Goal: Task Accomplishment & Management: Use online tool/utility

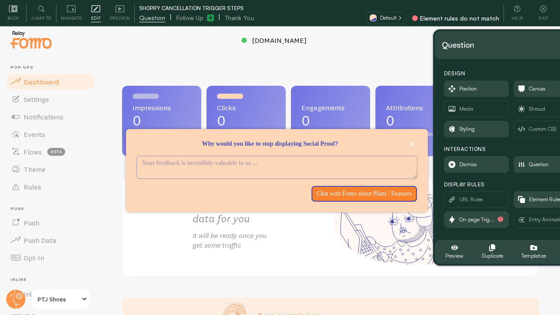
drag, startPoint x: 121, startPoint y: 52, endPoint x: 532, endPoint y: 49, distance: 411.2
click at [532, 49] on div "Question" at bounding box center [512, 45] width 140 height 14
click at [523, 199] on icon "button" at bounding box center [522, 200] width 5 height 5
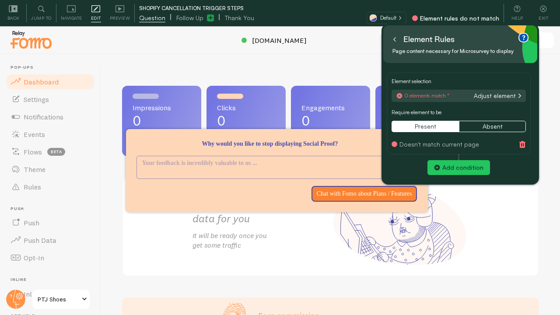
click at [493, 95] on button "Adjust element" at bounding box center [498, 96] width 52 height 8
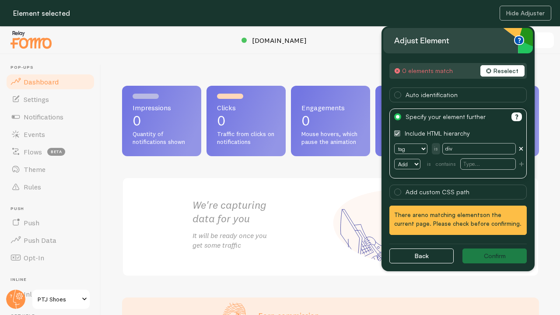
click at [497, 70] on button "Reselect" at bounding box center [502, 70] width 44 height 11
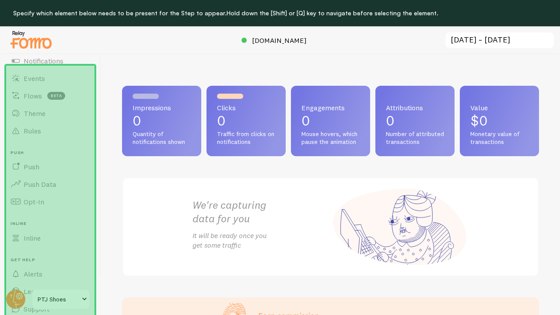
scroll to position [58, 0]
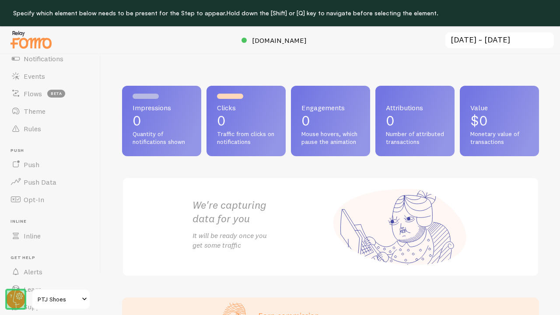
click at [15, 297] on circle at bounding box center [15, 299] width 19 height 19
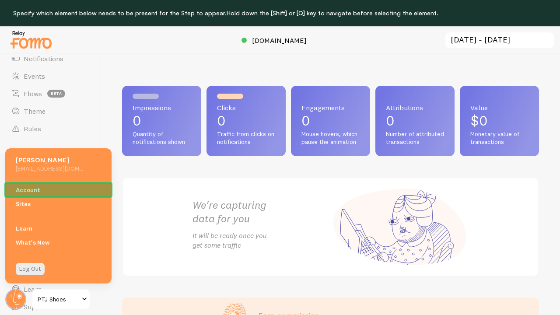
click at [32, 189] on link "Account" at bounding box center [58, 190] width 106 height 14
click at [35, 188] on link "Account" at bounding box center [58, 190] width 106 height 14
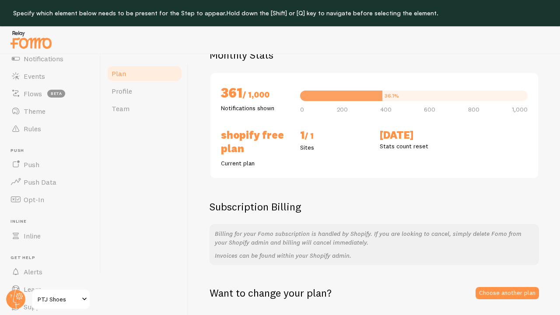
scroll to position [26, 0]
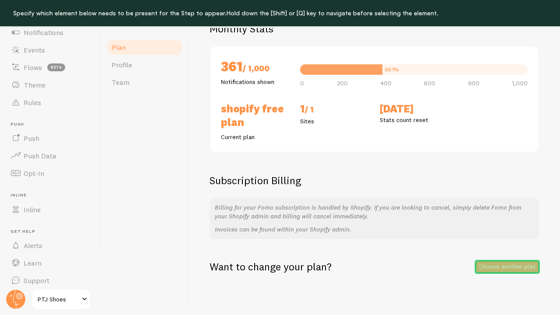
click at [495, 268] on link "Choose another plan" at bounding box center [507, 267] width 63 height 12
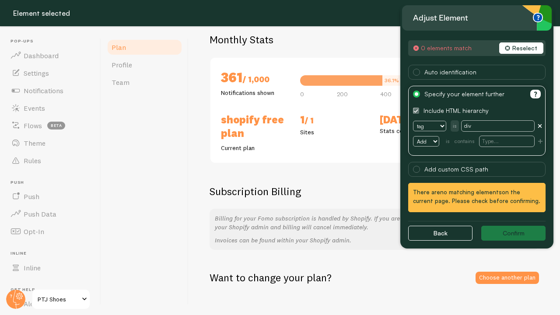
scroll to position [67, 0]
click at [527, 46] on button "Reselect" at bounding box center [521, 47] width 44 height 11
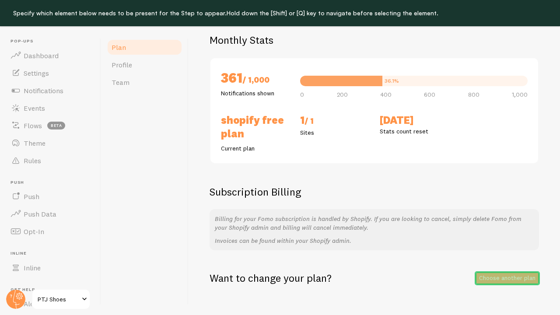
click at [488, 276] on link "Choose another plan" at bounding box center [507, 278] width 63 height 12
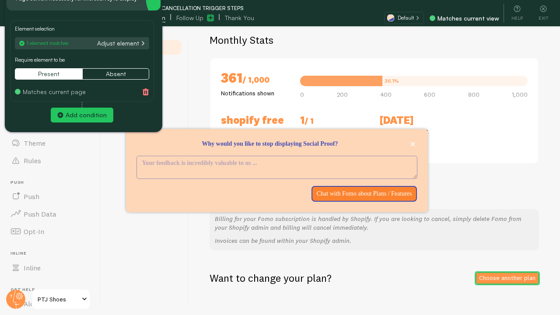
drag, startPoint x: 98, startPoint y: 40, endPoint x: 80, endPoint y: -16, distance: 58.1
click at [80, 0] on html "Pop-ups Dashboard Settings Notifications Events Flows beta Theme Rules Push Pus…" at bounding box center [280, 144] width 560 height 341
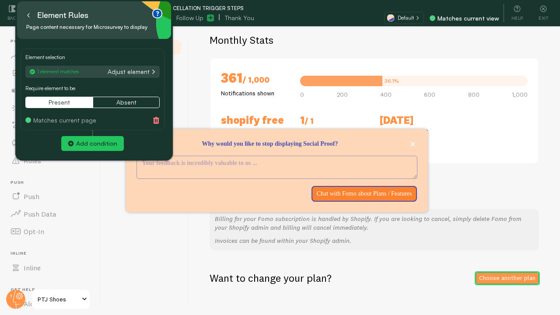
click at [91, 12] on div "Element rules" at bounding box center [94, 15] width 140 height 14
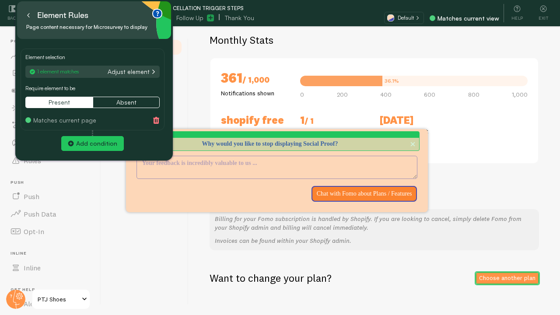
click at [257, 142] on p "Why would you like to stop displaying Social Proof?" at bounding box center [276, 144] width 281 height 9
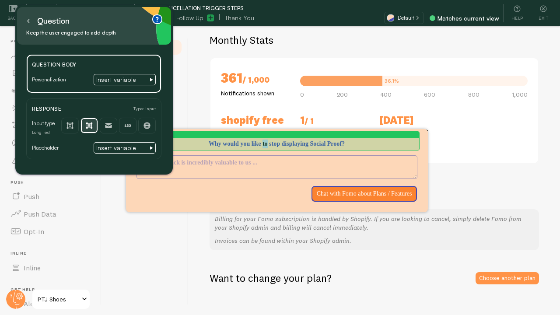
click at [257, 142] on p "Why would you like to stop displaying Social Proof?" at bounding box center [276, 144] width 281 height 9
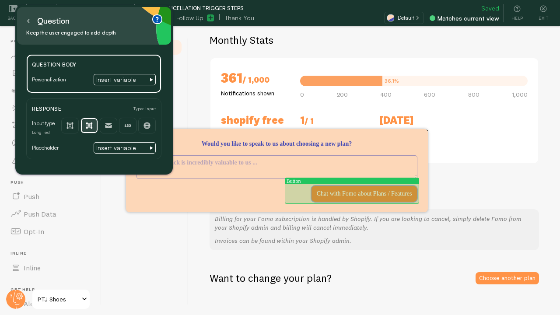
click at [351, 194] on p "Chat with Fomo about Plans / Features" at bounding box center [364, 193] width 95 height 9
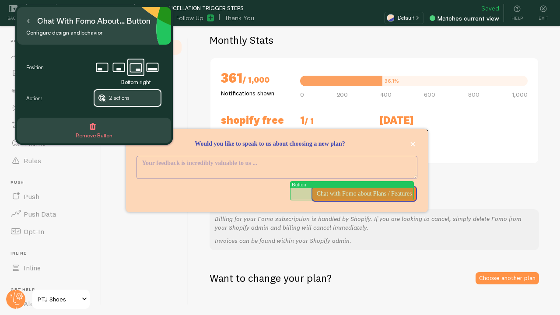
click at [351, 194] on p "Chat with Fomo about Plans / Features" at bounding box center [364, 193] width 95 height 9
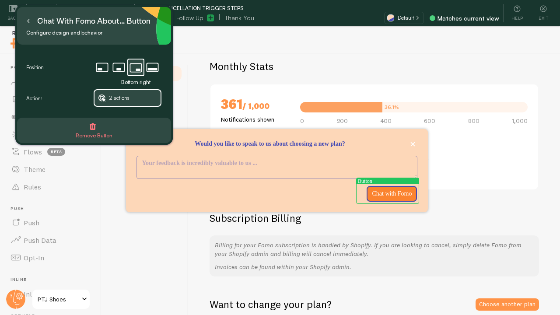
scroll to position [4, 0]
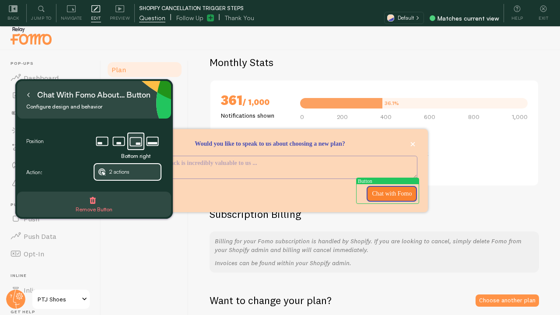
drag, startPoint x: 94, startPoint y: 26, endPoint x: 94, endPoint y: 100, distance: 73.9
click at [94, 100] on div "Chat with Fomo about... button" at bounding box center [93, 95] width 113 height 14
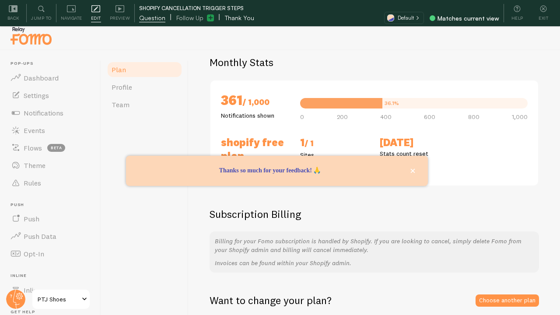
click at [228, 16] on span "Thank You" at bounding box center [239, 18] width 29 height 9
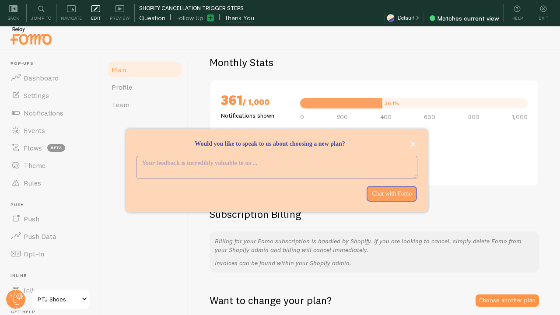
click at [156, 17] on span "Question" at bounding box center [152, 18] width 26 height 9
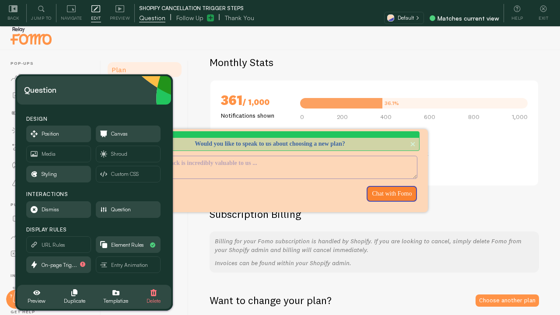
click at [273, 141] on p "Would you like to speak to us about choosing a new plan?" at bounding box center [276, 144] width 281 height 9
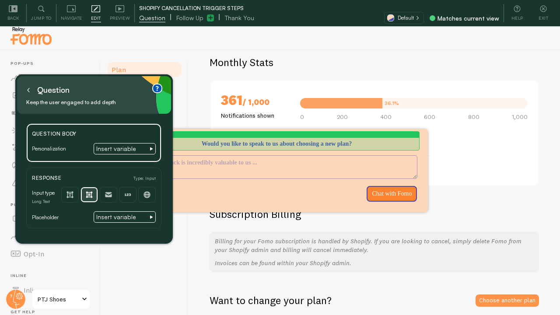
click at [371, 141] on p "Would you like to speak to us about choosing a new plan?" at bounding box center [276, 144] width 281 height 9
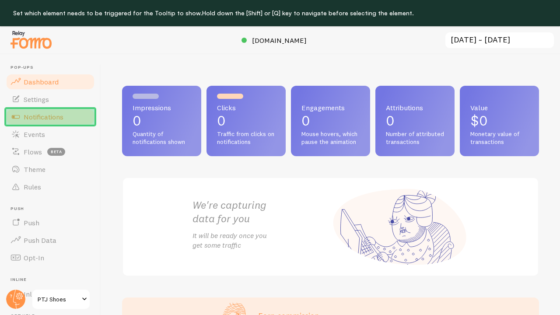
click at [22, 112] on link "Notifications" at bounding box center [50, 116] width 90 height 17
click at [64, 112] on link "Notifications" at bounding box center [50, 116] width 90 height 17
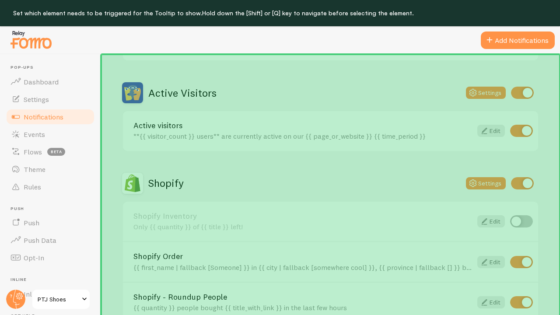
scroll to position [196, 0]
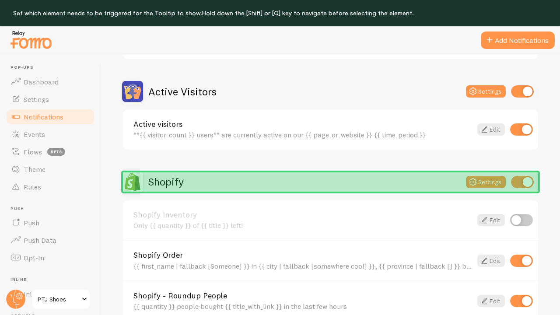
click at [234, 187] on div "Shopify Settings" at bounding box center [330, 181] width 417 height 21
click at [224, 179] on div "Shopify Settings" at bounding box center [330, 181] width 417 height 21
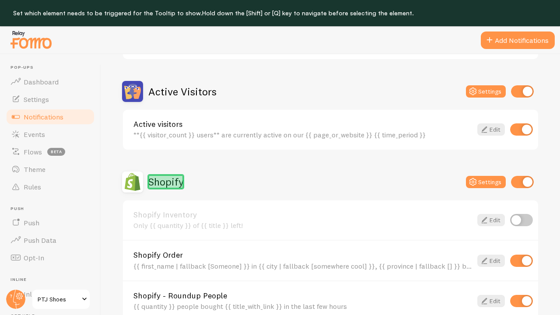
click at [173, 175] on h2 "Shopify" at bounding box center [165, 182] width 35 height 14
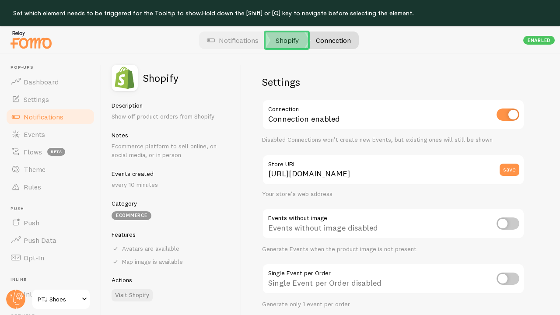
click at [280, 47] on link "Shopify" at bounding box center [287, 39] width 44 height 17
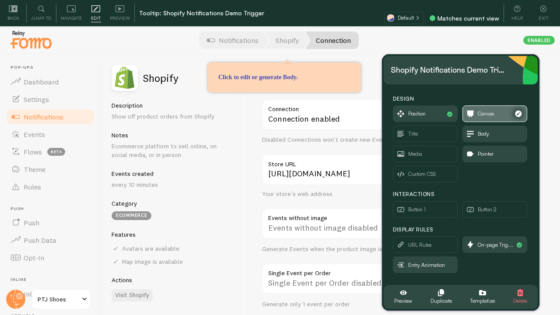
click at [483, 116] on span "Canvas" at bounding box center [486, 114] width 17 height 10
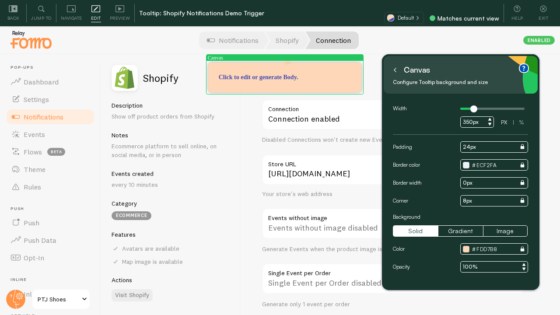
click at [396, 70] on icon at bounding box center [395, 70] width 4 height 4
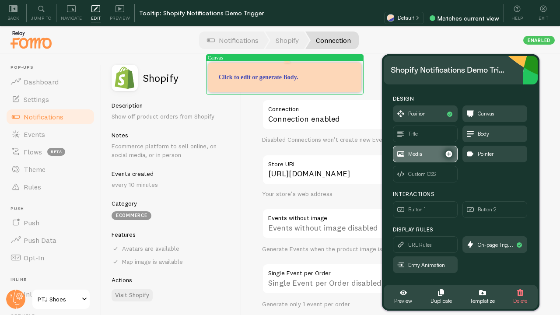
click at [432, 154] on span "Media" at bounding box center [425, 154] width 64 height 16
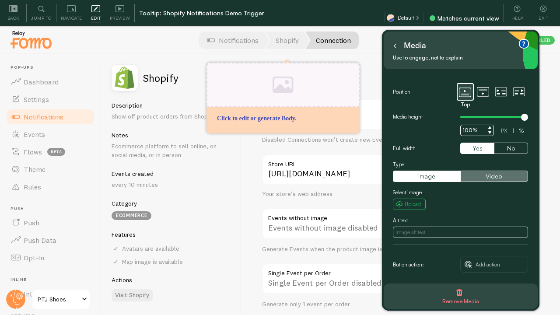
click at [504, 173] on button "Video" at bounding box center [493, 176] width 67 height 11
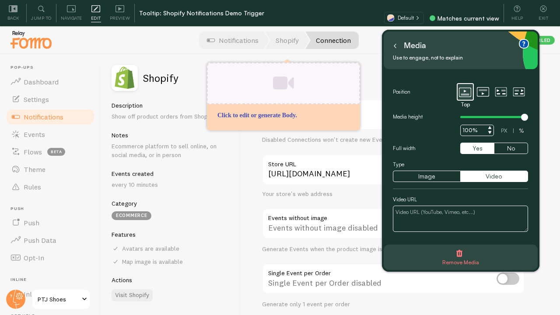
click at [491, 214] on textarea at bounding box center [460, 219] width 135 height 26
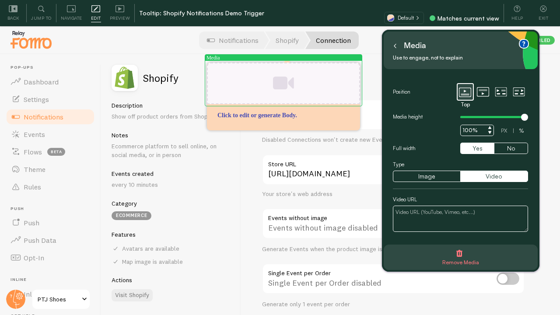
click at [370, 49] on div at bounding box center [280, 40] width 560 height 28
click at [394, 47] on icon at bounding box center [395, 46] width 4 height 4
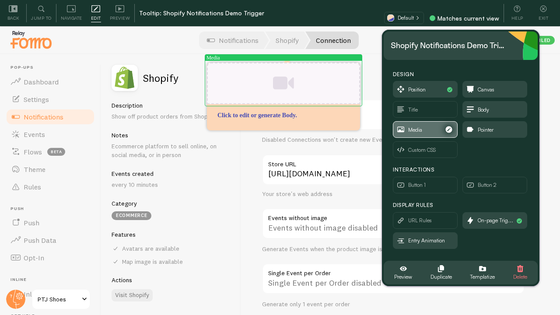
click at [431, 126] on span "Media" at bounding box center [425, 130] width 64 height 16
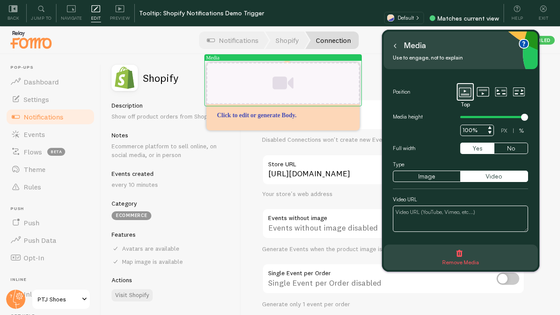
click at [460, 257] on span "Remove Media" at bounding box center [460, 258] width 37 height 17
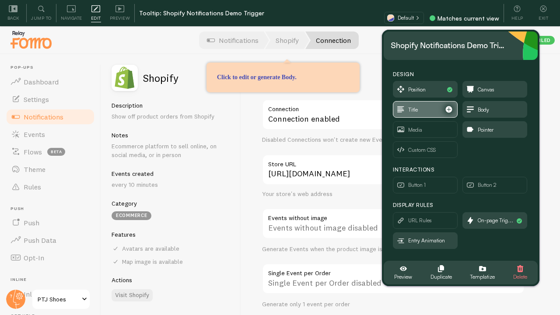
click at [421, 108] on span "Title" at bounding box center [425, 109] width 64 height 16
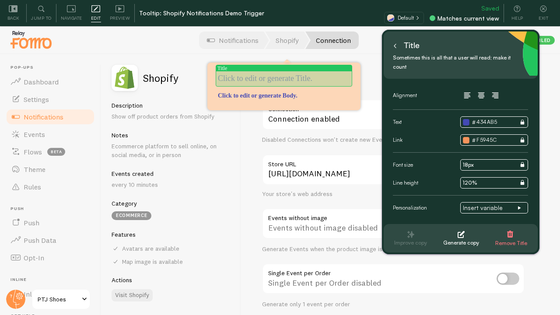
click at [268, 80] on p at bounding box center [284, 78] width 132 height 11
click at [513, 231] on icon "button" at bounding box center [510, 234] width 6 height 7
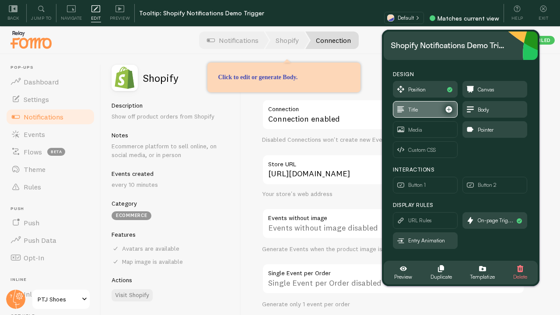
click at [415, 106] on span "Title" at bounding box center [413, 110] width 10 height 10
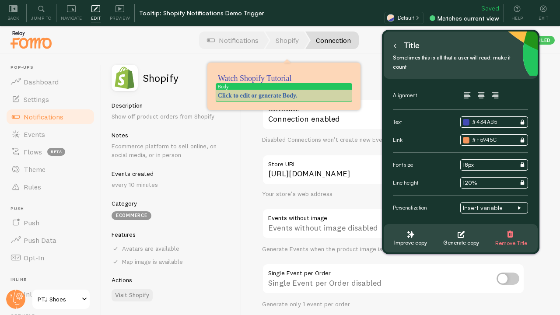
click at [289, 96] on div "Click to edit or generate Body." at bounding box center [284, 95] width 132 height 9
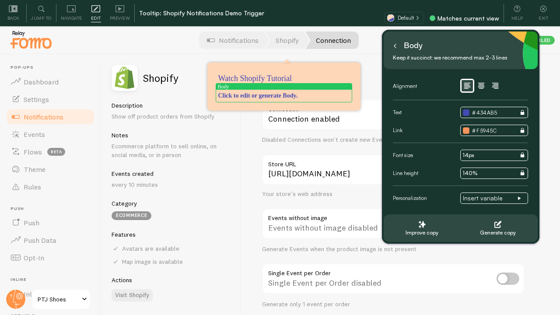
click at [395, 45] on icon at bounding box center [395, 46] width 2 height 4
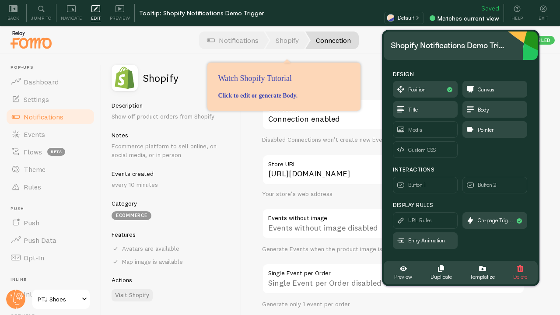
click at [517, 270] on icon "button" at bounding box center [520, 268] width 7 height 7
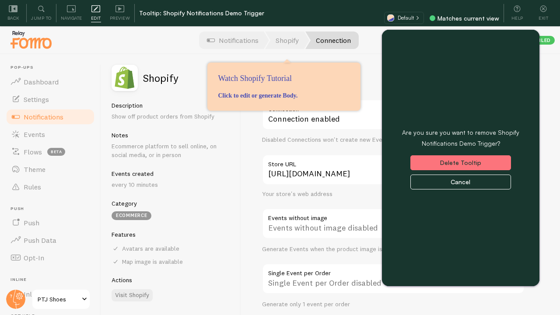
click at [447, 181] on button "Cancel" at bounding box center [460, 182] width 101 height 15
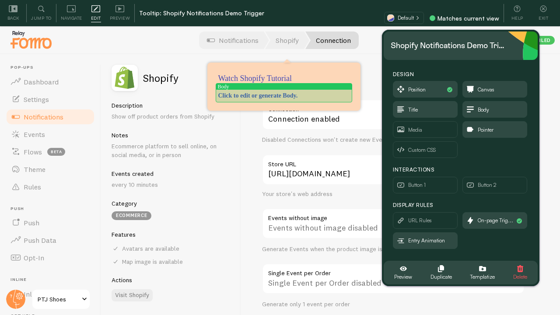
click at [293, 97] on p "Click to edit or generate Body." at bounding box center [284, 95] width 132 height 9
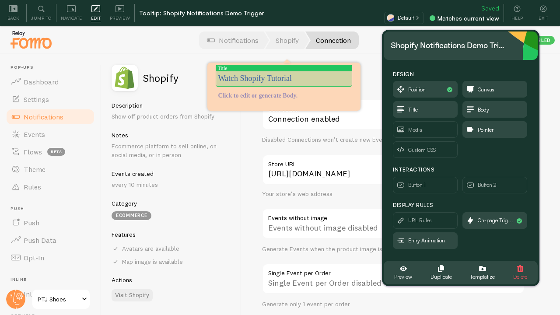
click at [279, 75] on p "Watch Shopify Tutorial" at bounding box center [284, 78] width 132 height 11
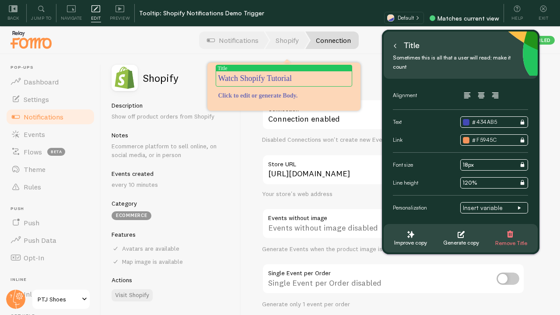
click at [392, 46] on button at bounding box center [395, 45] width 9 height 14
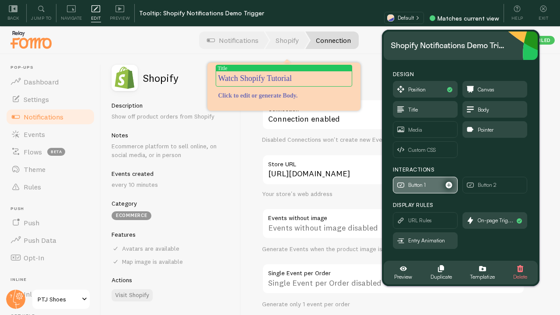
click at [426, 183] on span "Button 1" at bounding box center [416, 185] width 17 height 10
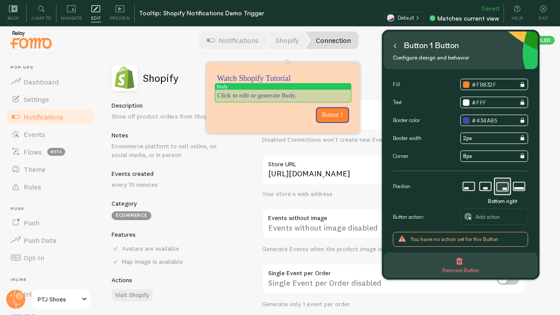
click at [289, 94] on p "Click to edit or generate Body." at bounding box center [283, 95] width 132 height 9
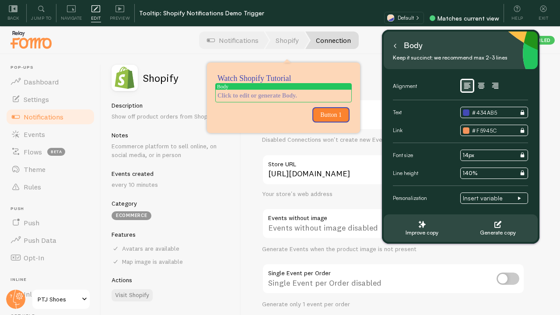
click at [394, 46] on icon at bounding box center [395, 46] width 4 height 4
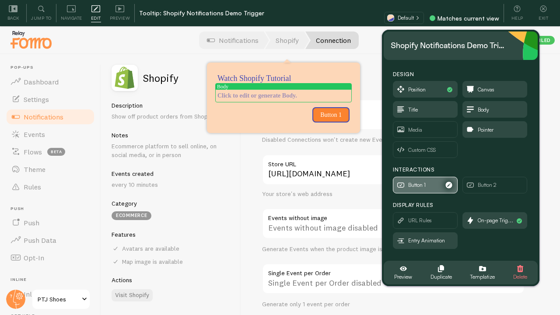
click at [422, 186] on span "Button 1" at bounding box center [416, 185] width 17 height 10
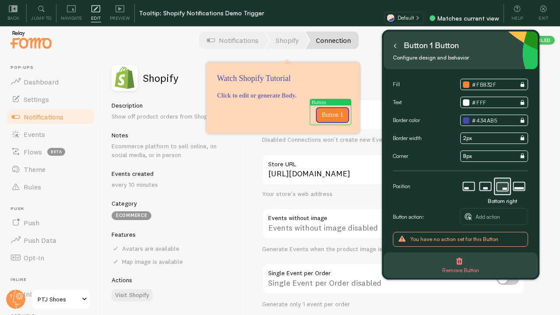
click at [394, 46] on icon at bounding box center [395, 46] width 2 height 4
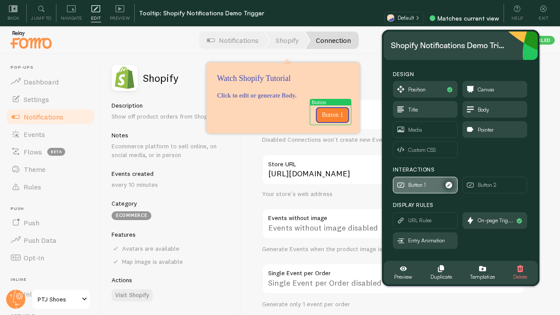
click at [427, 186] on span "Button 1" at bounding box center [425, 185] width 64 height 16
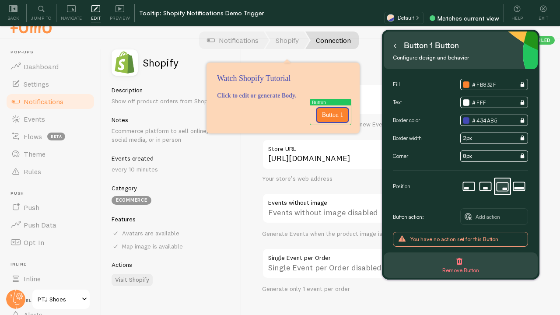
scroll to position [26, 0]
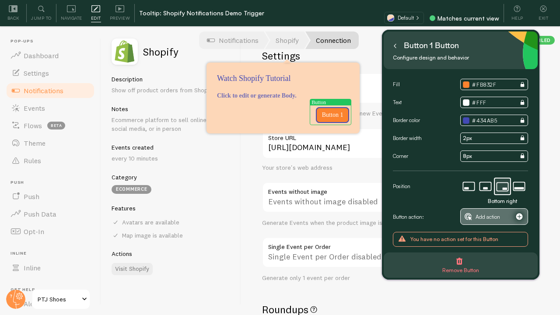
click at [488, 221] on span "Add action" at bounding box center [488, 217] width 24 height 10
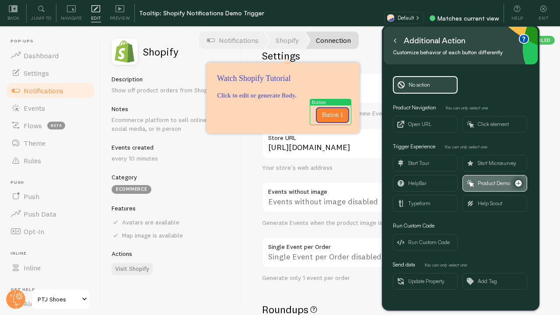
click at [498, 185] on span "Product Demo" at bounding box center [494, 183] width 32 height 10
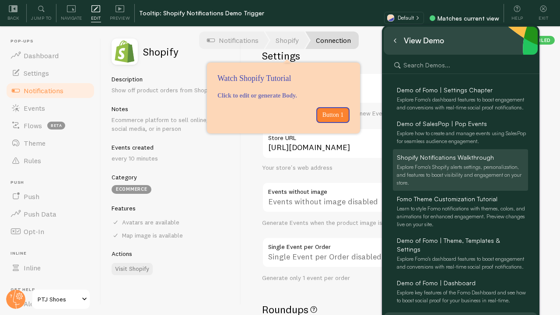
click at [451, 172] on div "Explore Fomo's Shopify alerts settings, personalization, and features to boost …" at bounding box center [462, 175] width 131 height 24
click at [437, 161] on span "Shopify Notifications Walkthrough" at bounding box center [445, 157] width 97 height 9
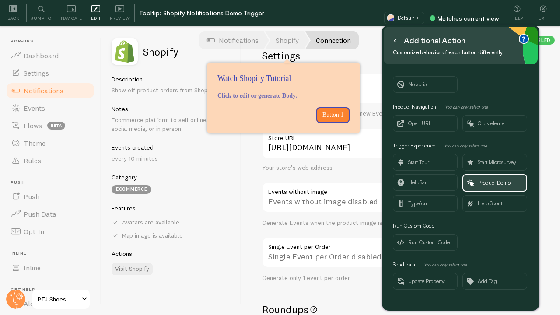
click at [395, 42] on icon at bounding box center [395, 41] width 2 height 4
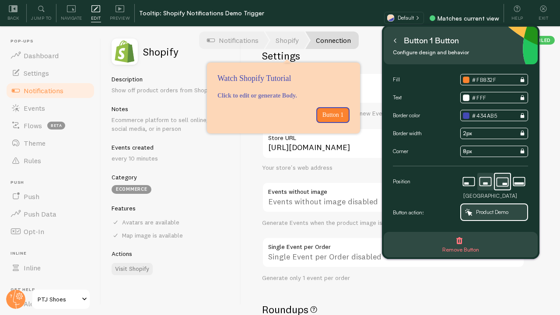
click at [488, 180] on icon at bounding box center [485, 181] width 15 height 17
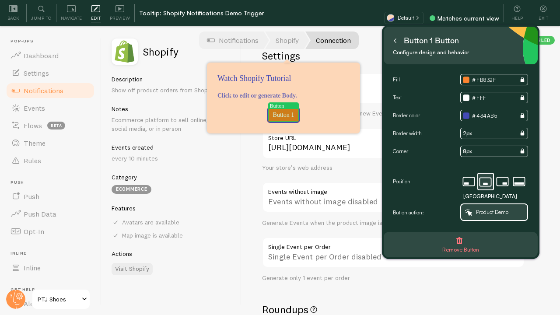
click at [289, 114] on p "Button 1" at bounding box center [283, 115] width 23 height 9
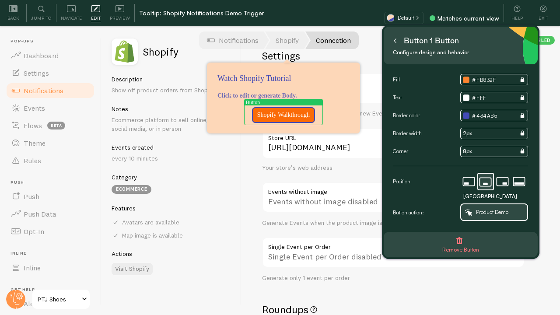
click at [257, 113] on p "Shopify Walkthrough" at bounding box center [283, 115] width 52 height 9
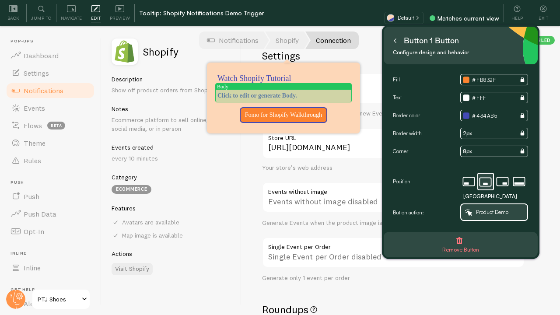
click at [309, 94] on p "Click to edit or generate Body." at bounding box center [283, 95] width 132 height 9
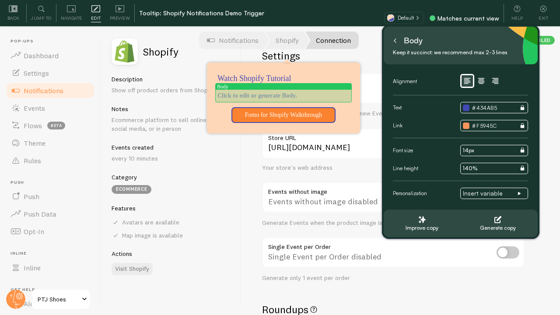
click at [306, 95] on p at bounding box center [283, 95] width 132 height 9
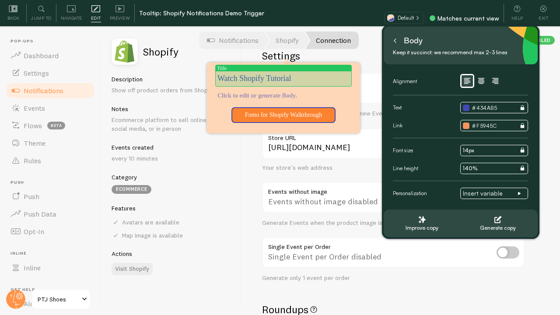
click at [285, 83] on p "Watch Shopify Tutorial" at bounding box center [283, 78] width 132 height 11
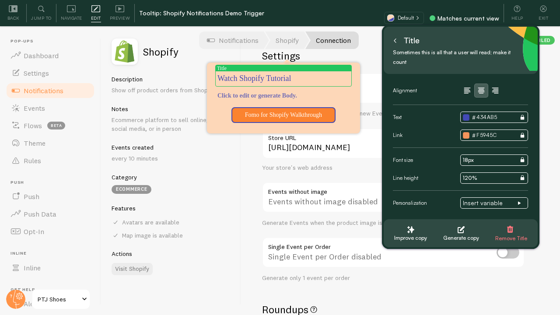
click at [481, 87] on icon "button" at bounding box center [481, 90] width 7 height 6
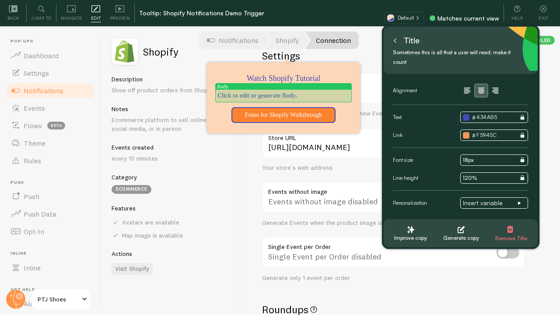
click at [303, 94] on p "Click to edit or generate Body." at bounding box center [283, 95] width 132 height 9
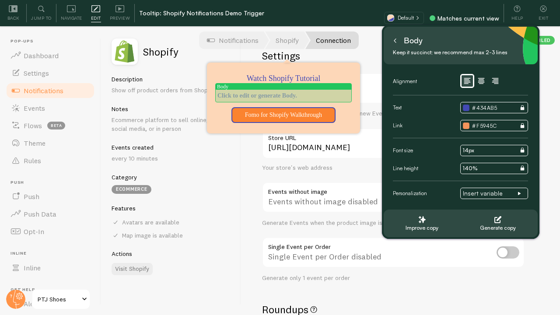
click at [303, 95] on p at bounding box center [283, 95] width 132 height 9
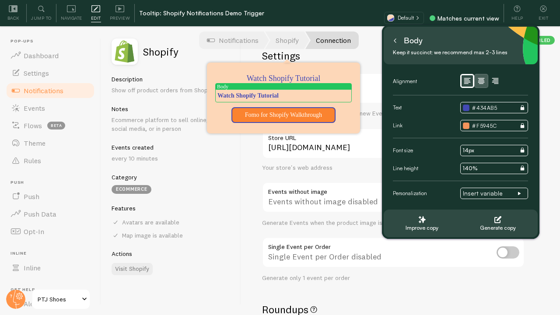
click at [487, 85] on button "button" at bounding box center [481, 81] width 14 height 14
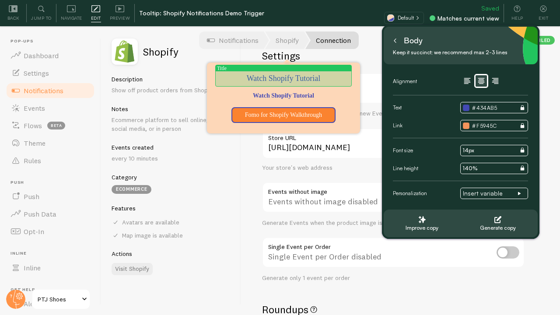
click at [299, 80] on p "Watch Shopify Tutorial" at bounding box center [283, 78] width 132 height 11
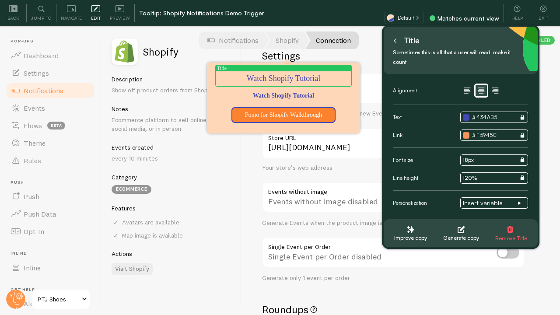
click at [518, 226] on span "Remove Title" at bounding box center [511, 234] width 32 height 17
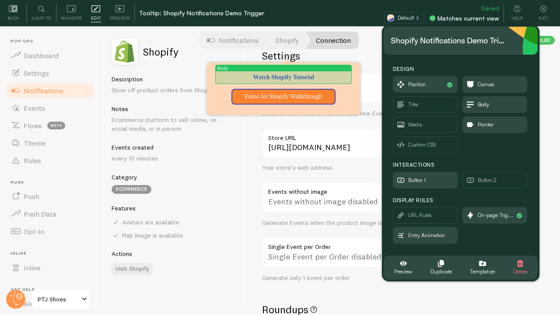
click at [291, 78] on p "Watch Shopify Tutorial" at bounding box center [283, 77] width 132 height 9
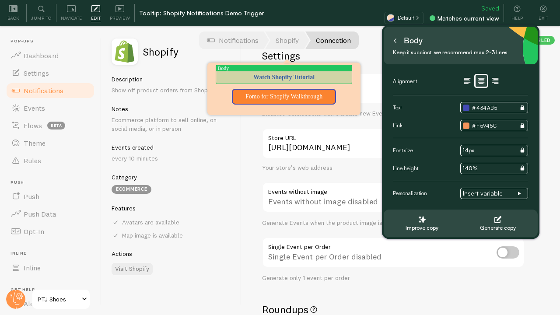
click at [326, 76] on p "Watch Shopify Tutorial" at bounding box center [284, 77] width 132 height 9
click at [298, 79] on p "Watch Shopify Tutorial?" at bounding box center [284, 77] width 132 height 9
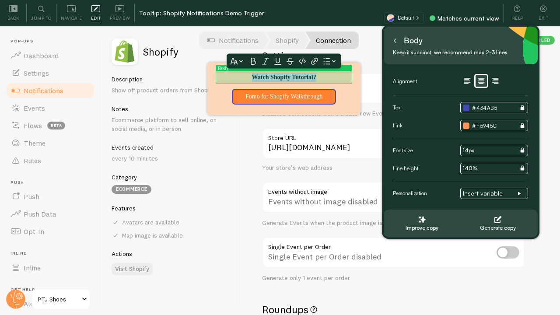
click at [242, 61] on icon at bounding box center [240, 61] width 3 height 2
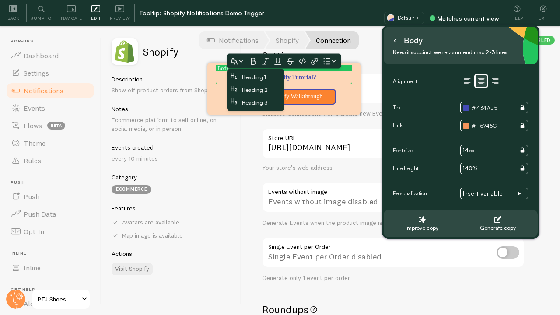
click at [252, 88] on span "Heading 2" at bounding box center [255, 90] width 26 height 7
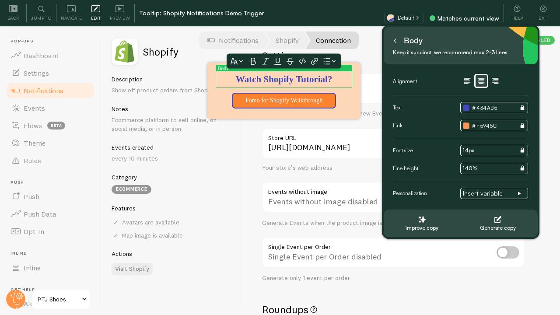
click at [236, 145] on div "Shopify Description Show off product orders from Shopify Notes Ecommerce platfo…" at bounding box center [171, 171] width 140 height 287
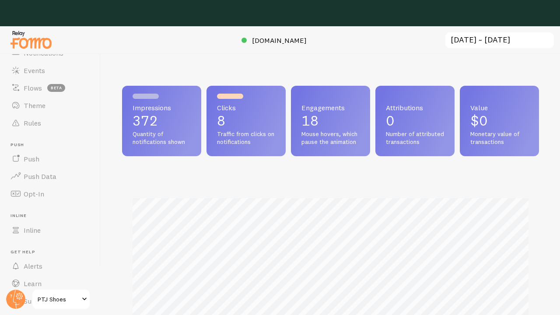
scroll to position [10, 0]
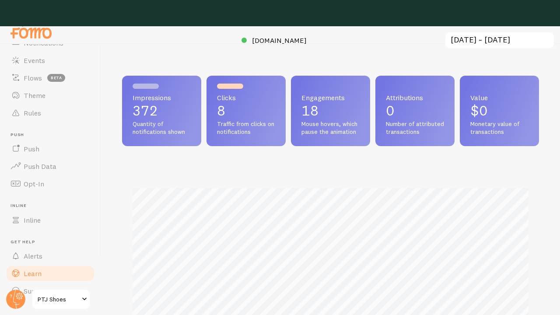
click at [40, 271] on span "Learn" at bounding box center [33, 273] width 18 height 9
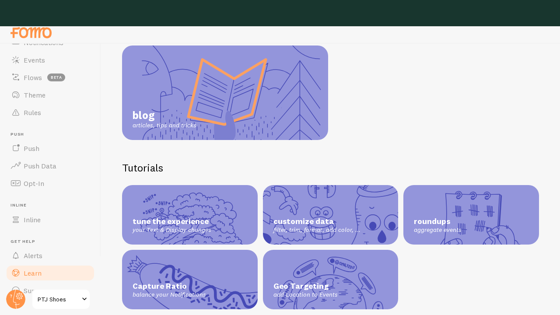
scroll to position [12, 0]
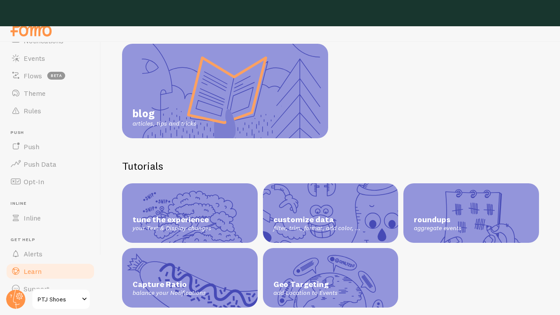
click at [500, 15] on div at bounding box center [280, 13] width 560 height 26
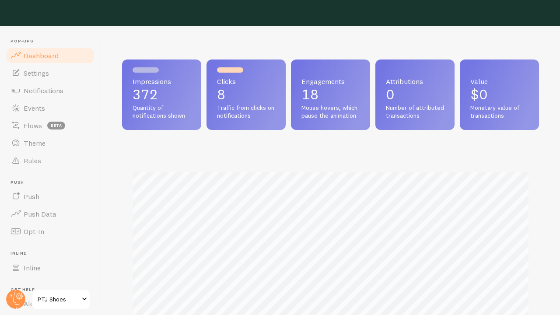
scroll to position [230, 417]
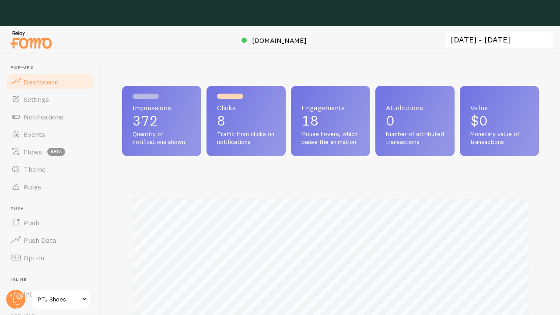
click at [350, 14] on div at bounding box center [280, 13] width 560 height 26
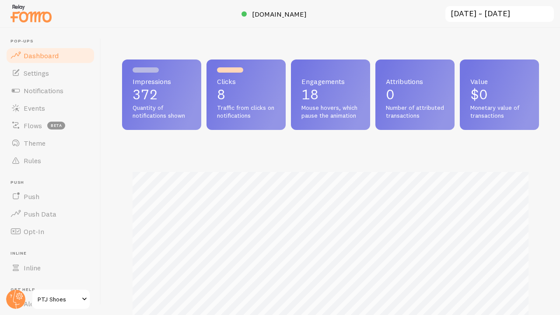
scroll to position [230, 417]
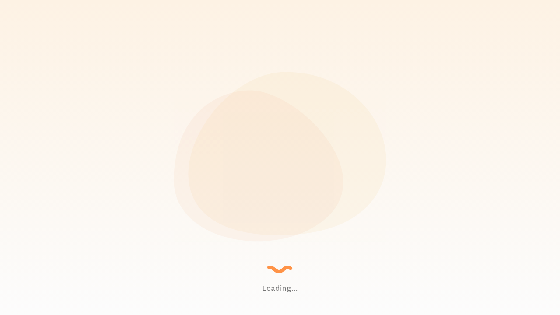
scroll to position [230, 417]
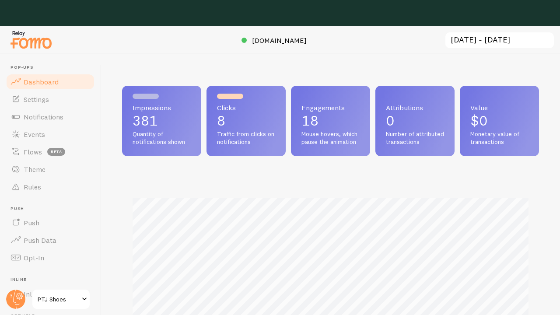
scroll to position [230, 417]
click at [276, 17] on div at bounding box center [280, 13] width 560 height 26
click at [245, 13] on div at bounding box center [280, 13] width 560 height 26
click at [95, 7] on div at bounding box center [280, 13] width 560 height 26
click at [59, 11] on div at bounding box center [280, 13] width 560 height 26
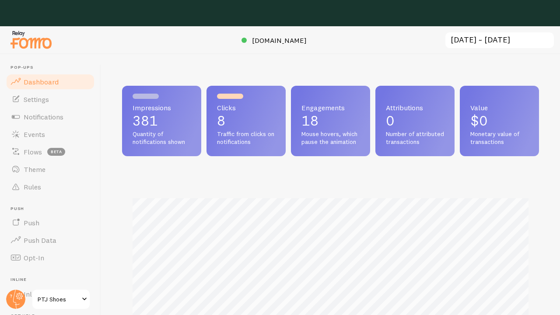
click at [382, 7] on div at bounding box center [280, 13] width 560 height 26
click at [496, 13] on div at bounding box center [280, 13] width 560 height 26
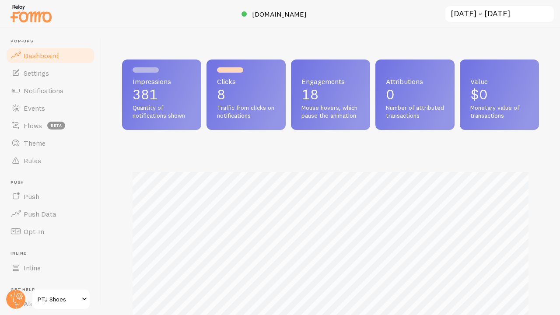
scroll to position [230, 417]
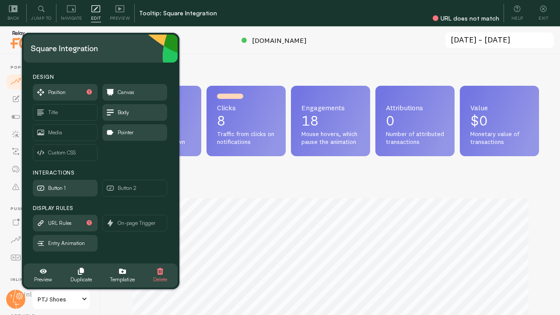
scroll to position [230, 417]
click at [264, 69] on div "Impressions 385 Quantity of notifications shown Clicks 8 Traffic from clicks on…" at bounding box center [330, 197] width 459 height 287
click at [46, 18] on span "Jump to" at bounding box center [41, 18] width 21 height 8
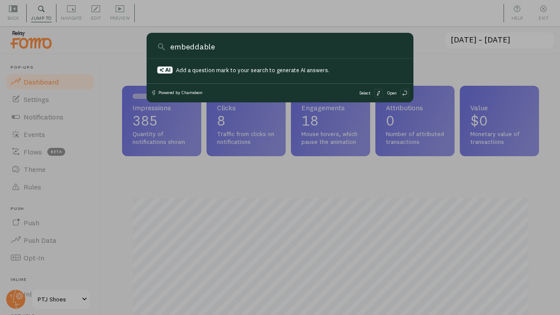
scroll to position [0, 0]
type input "e"
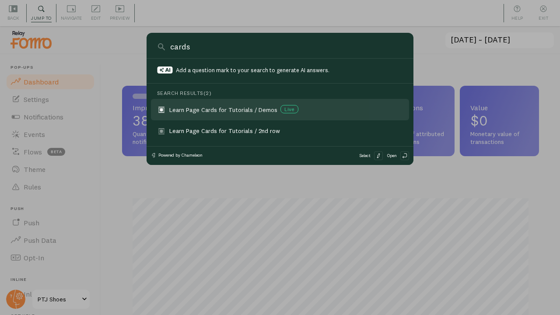
type input "cards"
click at [255, 114] on div "Learn Page Cards for Tutorials / Demos Live" at bounding box center [238, 109] width 139 height 9
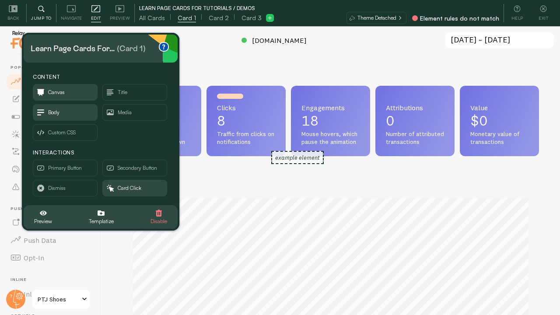
click at [41, 14] on span "Jump to" at bounding box center [41, 18] width 21 height 8
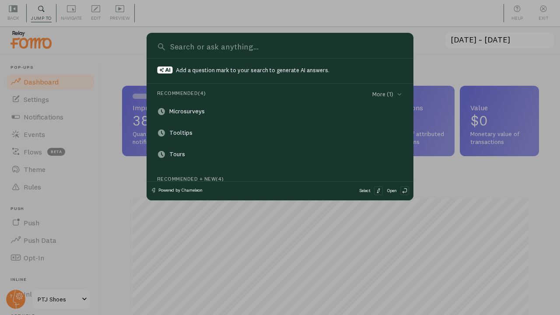
click at [258, 46] on input at bounding box center [285, 46] width 235 height 11
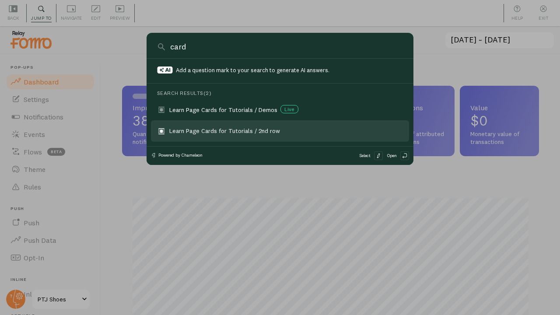
type input "card"
click at [254, 129] on div "Learn Page Cards for Tutorials / 2nd row" at bounding box center [229, 130] width 120 height 9
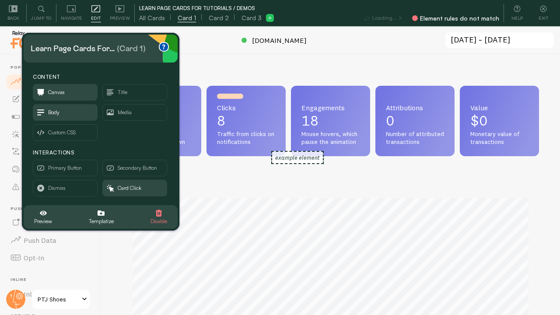
click at [241, 65] on div "Impressions 385 Quantity of notifications shown Clicks 8 Traffic from clicks on…" at bounding box center [330, 197] width 459 height 287
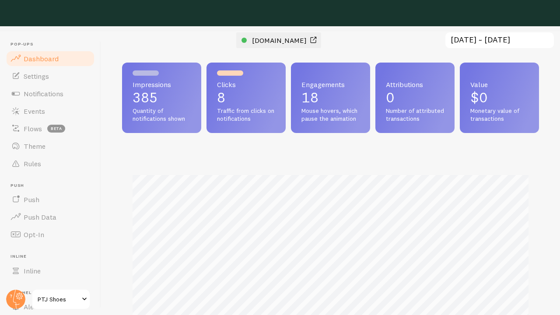
scroll to position [26, 0]
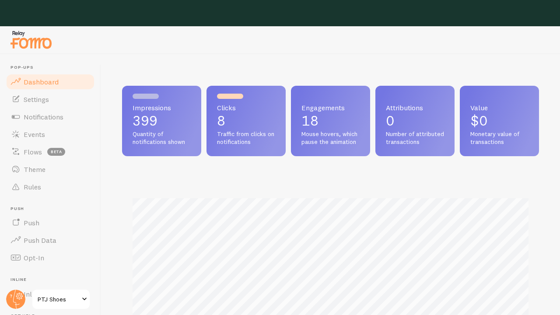
scroll to position [230, 417]
click at [389, 10] on div at bounding box center [280, 13] width 560 height 26
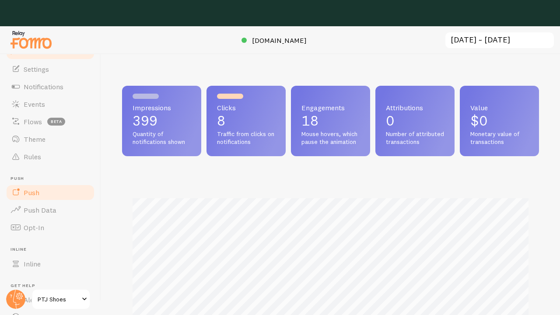
scroll to position [64, 0]
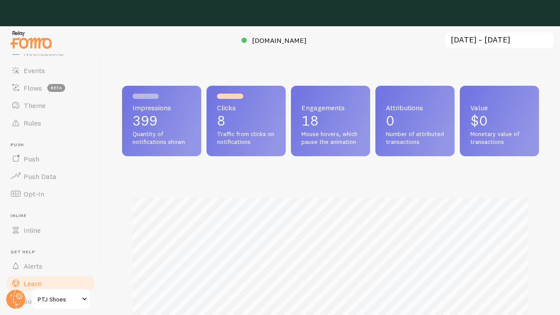
click at [37, 280] on span "Learn" at bounding box center [33, 283] width 18 height 9
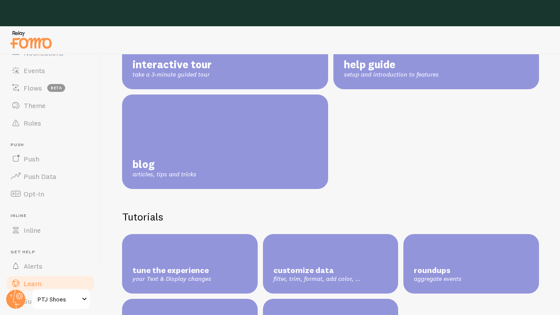
scroll to position [181, 0]
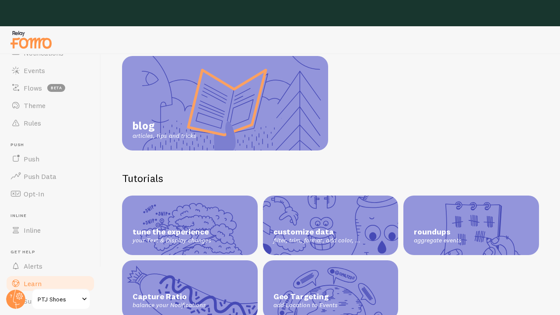
click at [241, 16] on div at bounding box center [280, 13] width 560 height 26
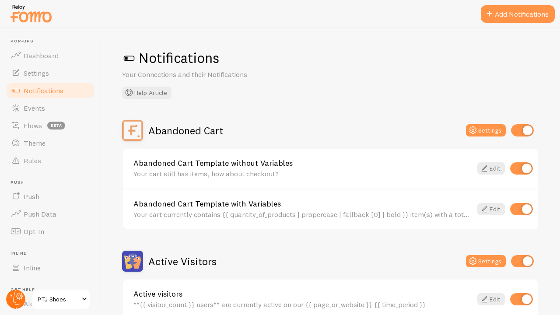
click at [13, 291] on circle at bounding box center [15, 299] width 19 height 19
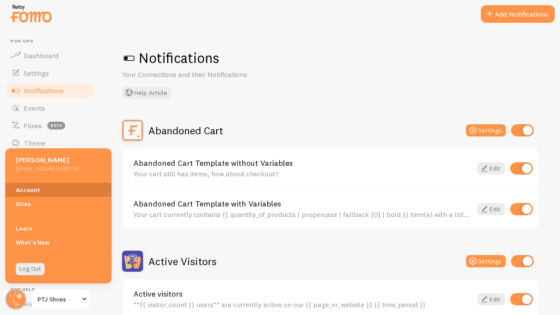
click at [47, 191] on link "Account" at bounding box center [58, 190] width 106 height 14
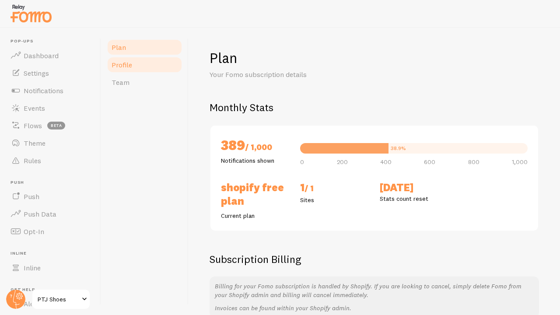
click at [117, 63] on span "Profile" at bounding box center [122, 64] width 21 height 9
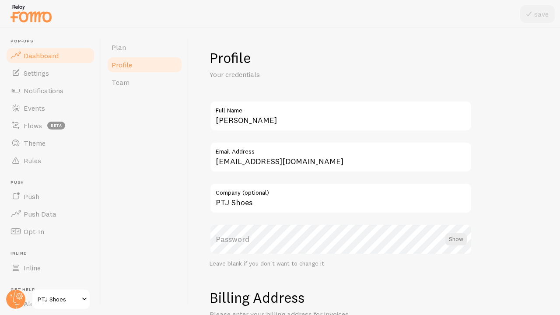
click at [41, 55] on span "Dashboard" at bounding box center [41, 55] width 35 height 9
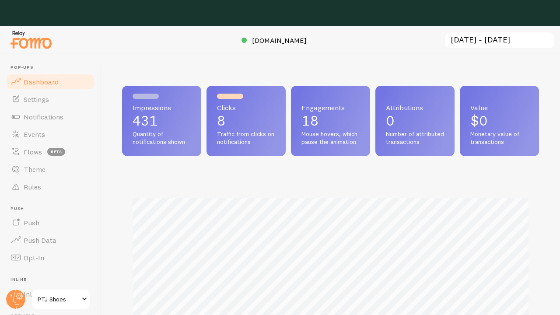
scroll to position [230, 417]
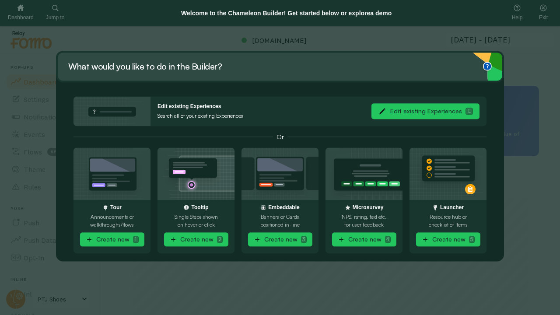
click at [244, 63] on div "What would you like to do in the Builder?" at bounding box center [280, 66] width 448 height 31
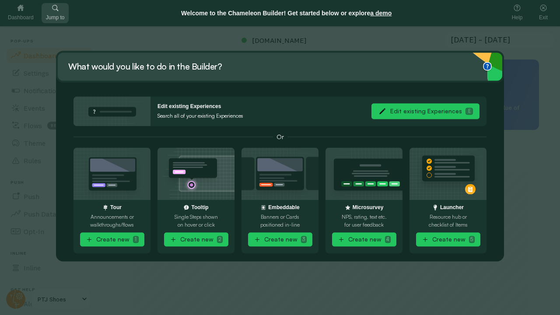
click at [66, 19] on div "Jump to" at bounding box center [56, 13] width 28 height 20
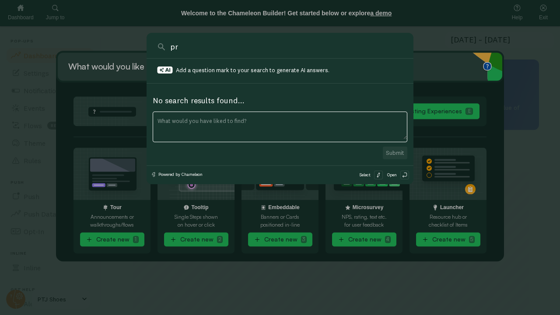
type input "p"
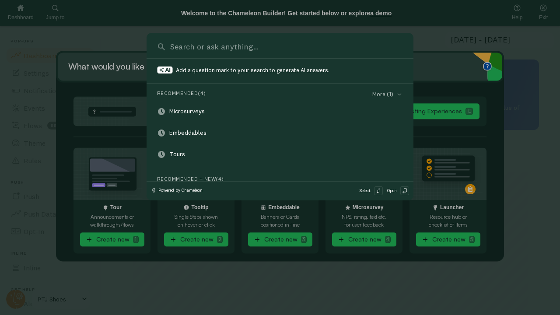
click at [139, 44] on div at bounding box center [280, 157] width 560 height 315
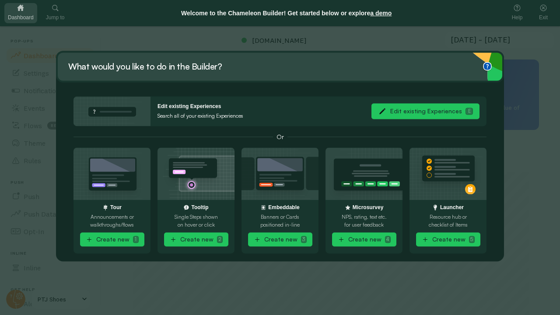
click at [25, 10] on link "Dashboard" at bounding box center [20, 13] width 33 height 20
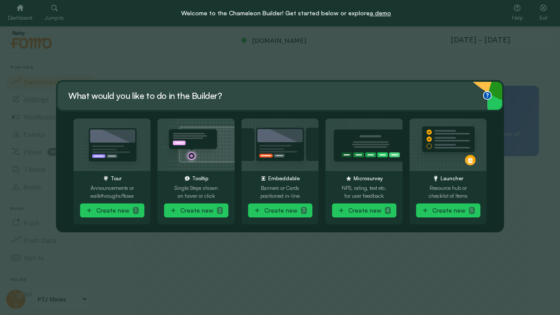
scroll to position [230, 417]
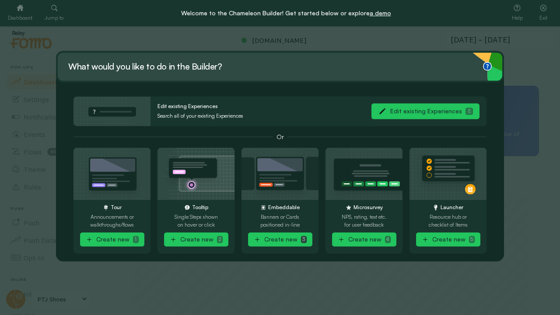
click at [280, 238] on button "Create new 3" at bounding box center [280, 240] width 64 height 14
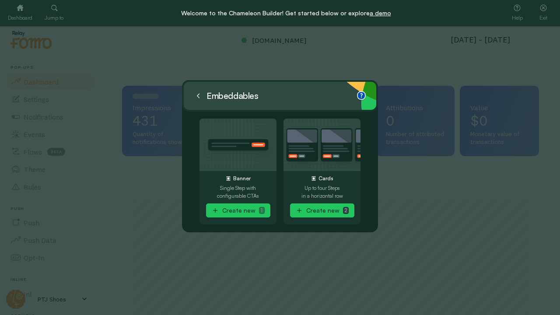
click at [319, 207] on button "Create new 2" at bounding box center [322, 210] width 64 height 14
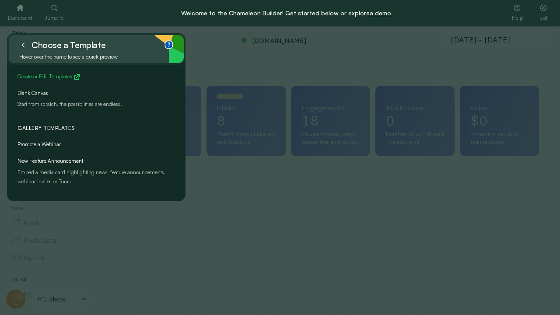
scroll to position [5, 0]
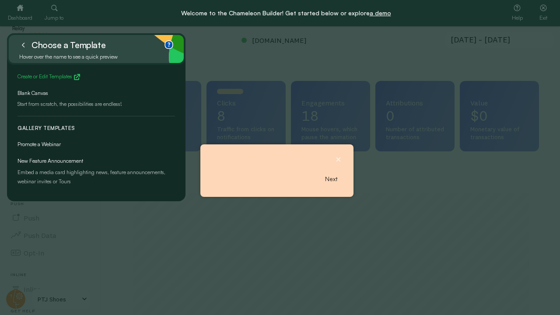
click at [62, 94] on p "Blank Canvas" at bounding box center [95, 93] width 157 height 10
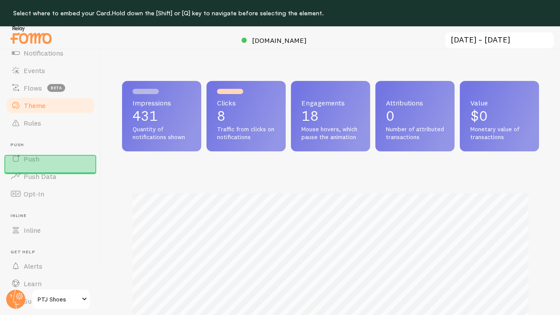
scroll to position [64, 0]
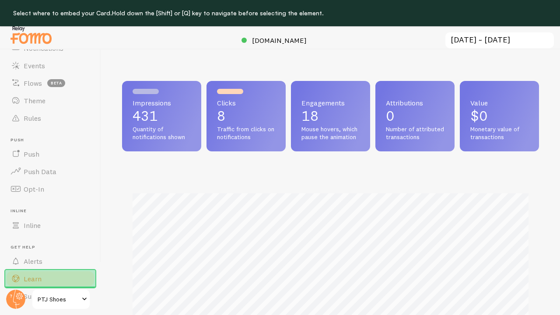
click at [48, 275] on link "Learn" at bounding box center [50, 278] width 90 height 17
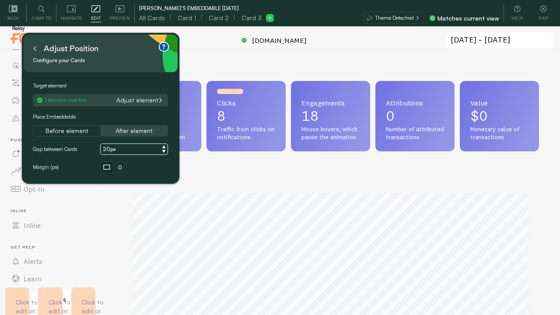
click at [126, 98] on button "Adjust element" at bounding box center [139, 100] width 52 height 8
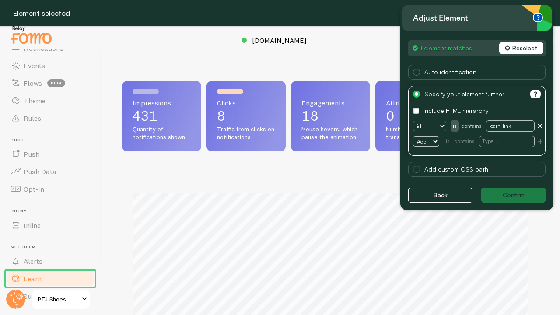
click at [49, 276] on link "Learn" at bounding box center [50, 278] width 90 height 17
click at [36, 276] on span "Learn" at bounding box center [33, 278] width 18 height 9
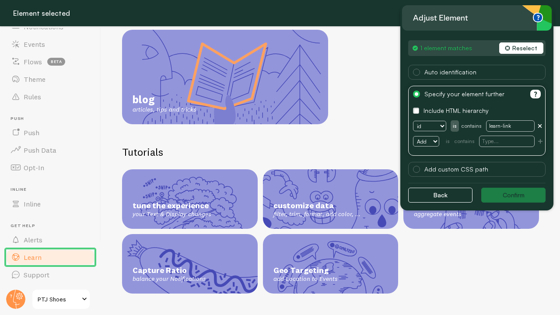
scroll to position [26, 0]
click at [191, 170] on div "tune the experience your Text & Display changes" at bounding box center [190, 199] width 136 height 59
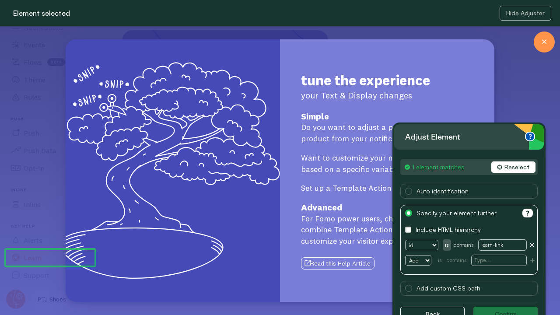
drag, startPoint x: 495, startPoint y: 28, endPoint x: 484, endPoint y: 157, distance: 128.6
click at [484, 150] on div "Adjust element" at bounding box center [469, 136] width 150 height 25
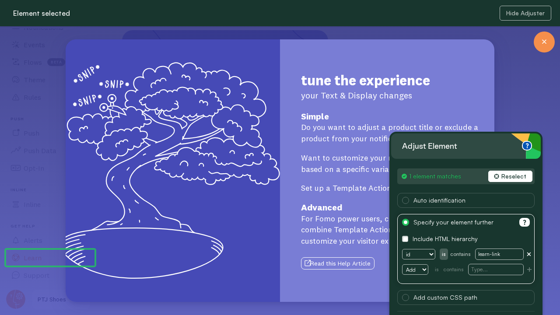
click at [542, 47] on div at bounding box center [544, 41] width 21 height 21
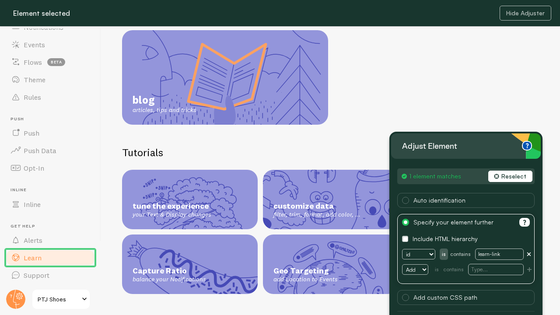
click at [517, 175] on button "Reselect" at bounding box center [510, 176] width 44 height 11
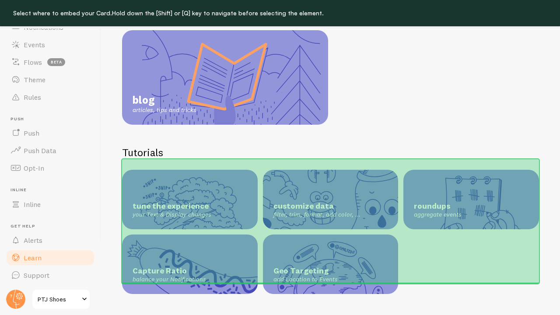
click at [255, 170] on div "tune the experience your Text & Display changes customize data filter, trim, fo…" at bounding box center [330, 232] width 417 height 124
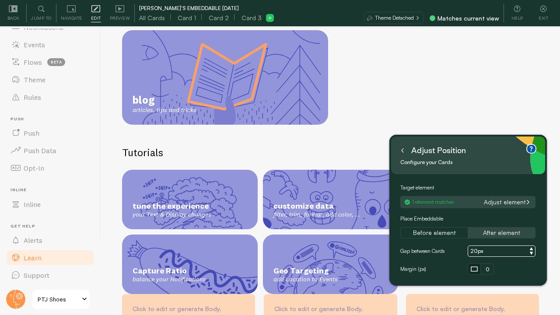
click at [402, 149] on icon at bounding box center [403, 151] width 2 height 4
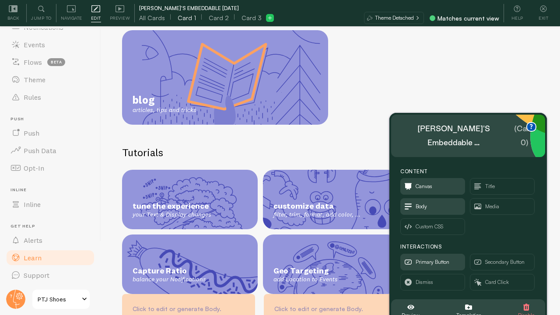
click at [181, 17] on span "Card 1" at bounding box center [187, 18] width 18 height 9
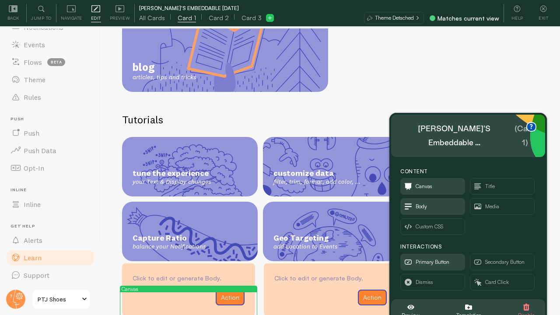
scroll to position [206, 0]
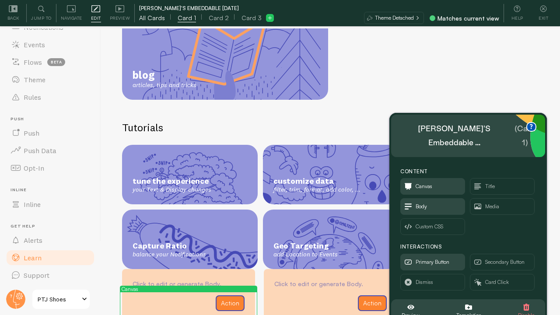
click at [147, 17] on span "All Cards" at bounding box center [152, 18] width 26 height 9
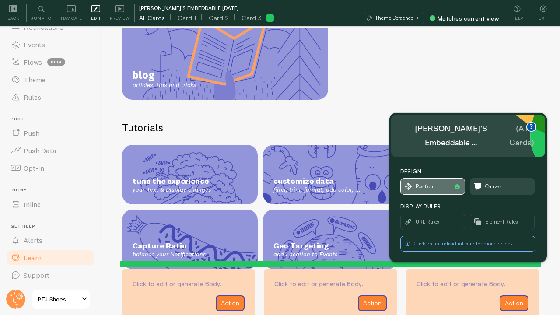
click at [429, 182] on span "Position" at bounding box center [424, 187] width 17 height 10
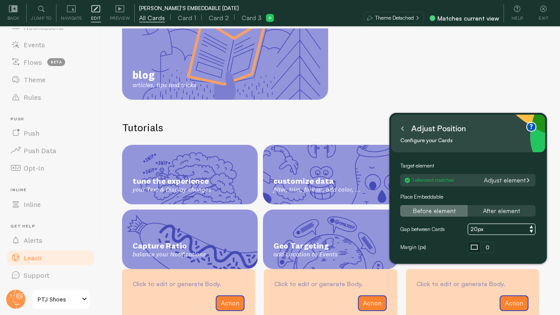
click at [447, 209] on button "Before element" at bounding box center [433, 210] width 67 height 11
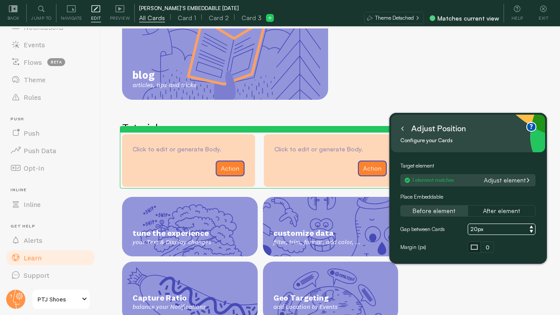
click at [417, 248] on div "Margin (px)" at bounding box center [433, 247] width 67 height 8
click at [477, 245] on div at bounding box center [474, 247] width 7 height 5
click at [512, 250] on input "0" at bounding box center [513, 247] width 13 height 11
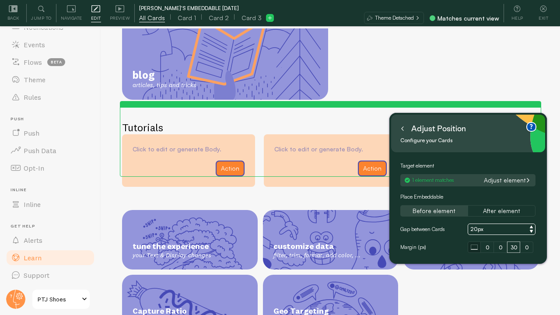
type input "30"
click at [194, 3] on div "Back Jump to Navigate Edit Editing is locked and can only be edited by [PERSON_…" at bounding box center [280, 13] width 560 height 26
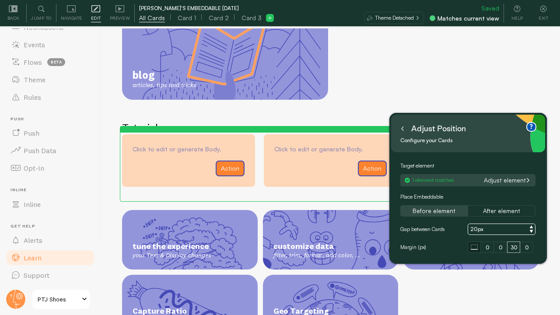
click at [188, 7] on div "[PERSON_NAME]'s Embeddable [DATE]" at bounding box center [189, 8] width 100 height 8
click at [116, 13] on div "Preview" at bounding box center [119, 13] width 29 height 18
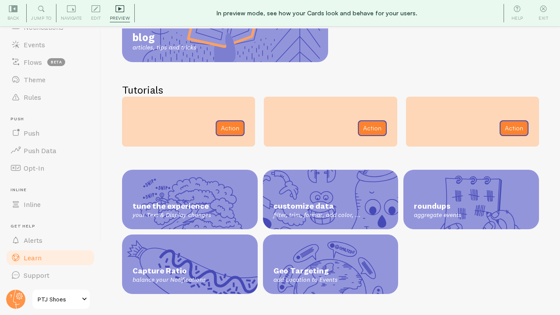
scroll to position [26, 0]
click at [30, 48] on span "Events" at bounding box center [34, 44] width 21 height 9
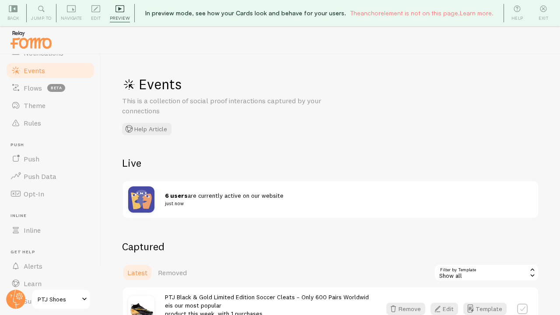
scroll to position [6, 0]
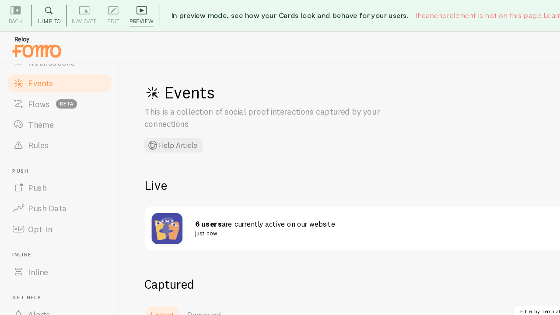
click at [42, 13] on div "Jump to" at bounding box center [41, 13] width 29 height 18
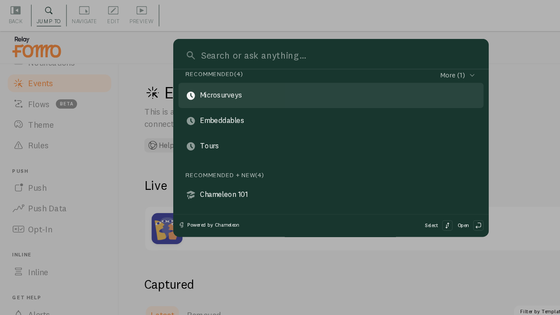
scroll to position [0, 0]
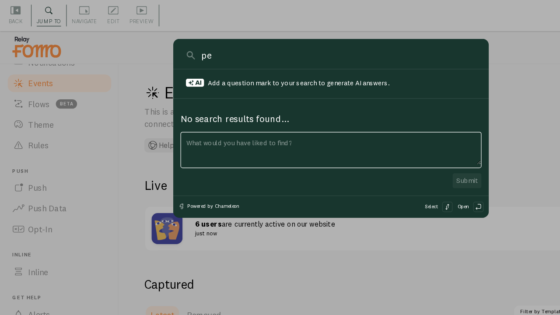
type input "p"
type input "PREVIEW ALL LIVE?"
click at [428, 104] on div at bounding box center [280, 157] width 560 height 315
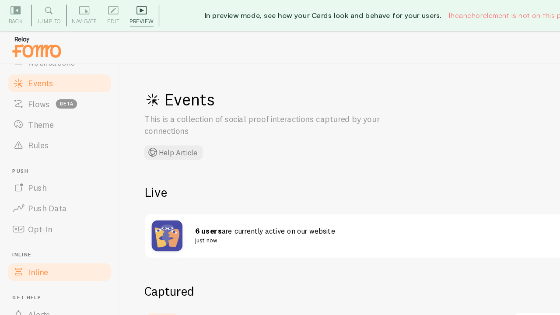
click at [29, 228] on span "Inline" at bounding box center [32, 230] width 17 height 9
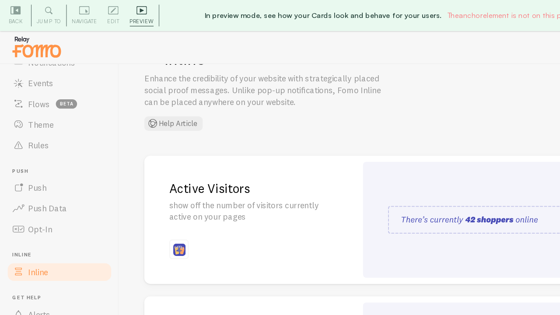
scroll to position [35, 0]
click at [170, 159] on h2 "Active Visitors" at bounding box center [212, 159] width 138 height 14
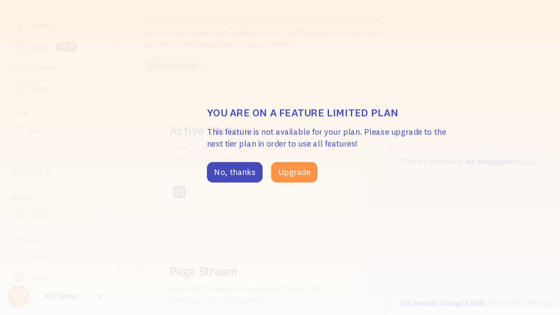
scroll to position [0, 0]
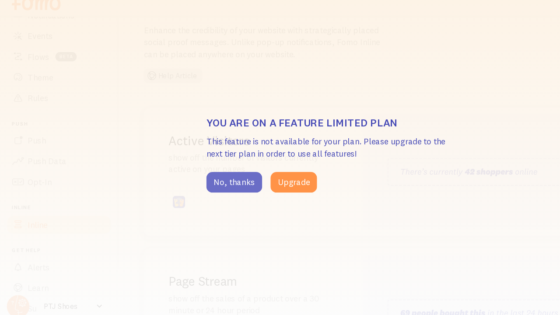
click at [198, 192] on button "No, thanks" at bounding box center [198, 193] width 47 height 17
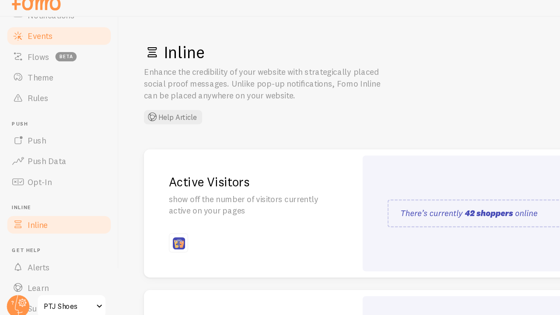
click at [30, 73] on span "Events" at bounding box center [34, 70] width 21 height 9
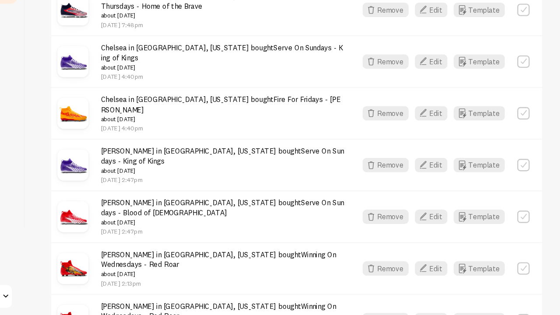
scroll to position [1228, 0]
